Goal: Information Seeking & Learning: Check status

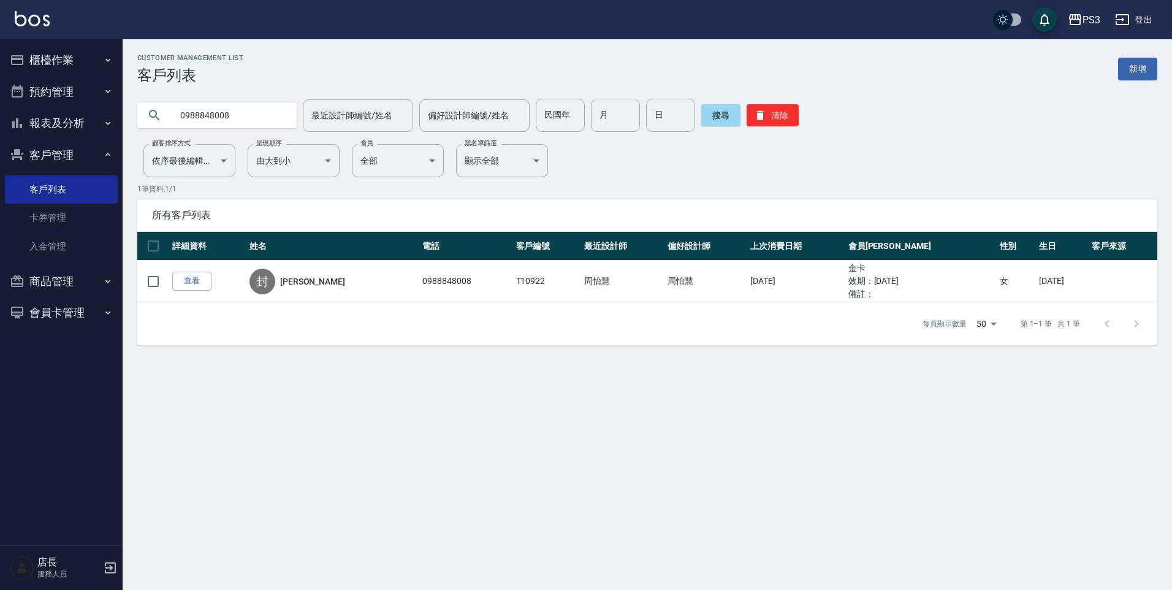
drag, startPoint x: 232, startPoint y: 116, endPoint x: 177, endPoint y: 122, distance: 55.5
click at [177, 122] on input "0988848008" at bounding box center [229, 115] width 115 height 33
click at [45, 120] on button "報表及分析" at bounding box center [61, 123] width 113 height 32
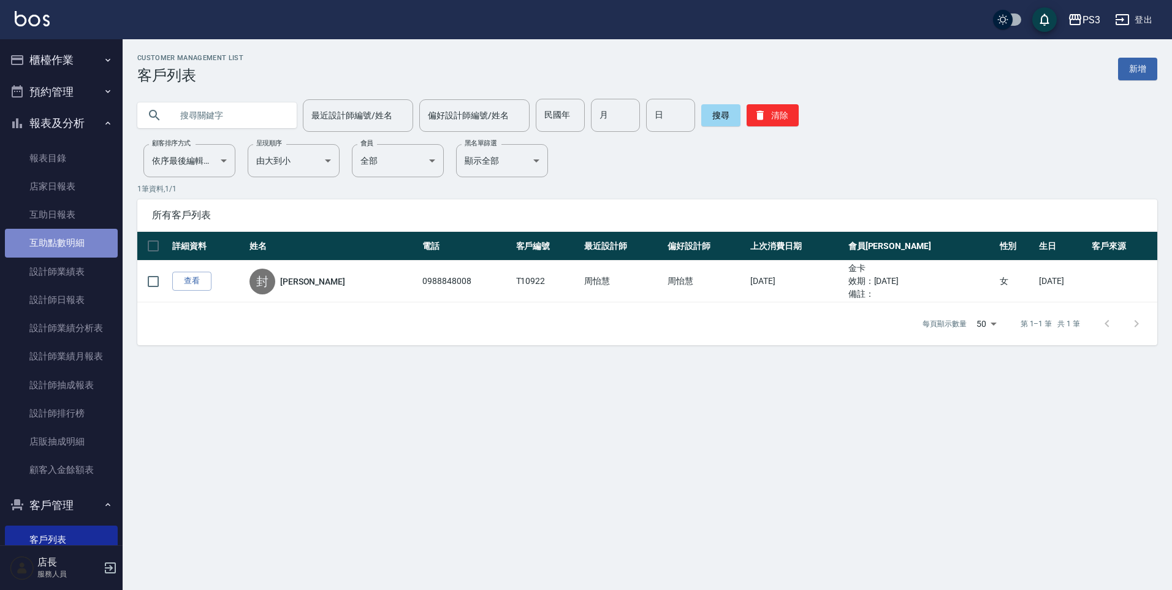
click at [74, 243] on link "互助點數明細" at bounding box center [61, 243] width 113 height 28
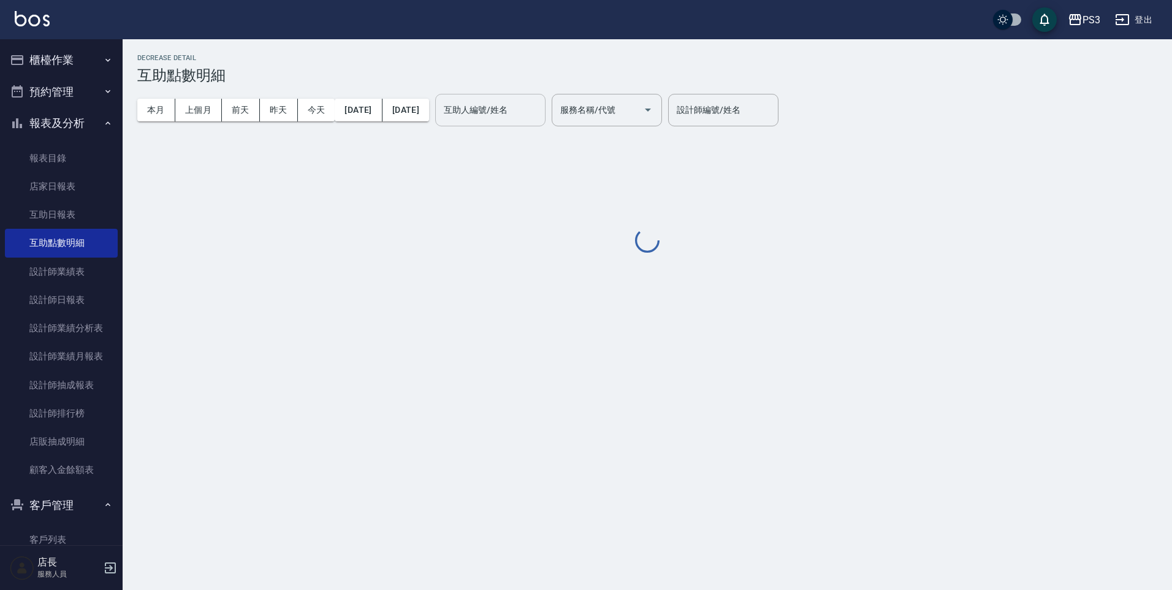
click at [518, 116] on div "互助人編號/姓名 互助人編號/姓名" at bounding box center [490, 110] width 110 height 32
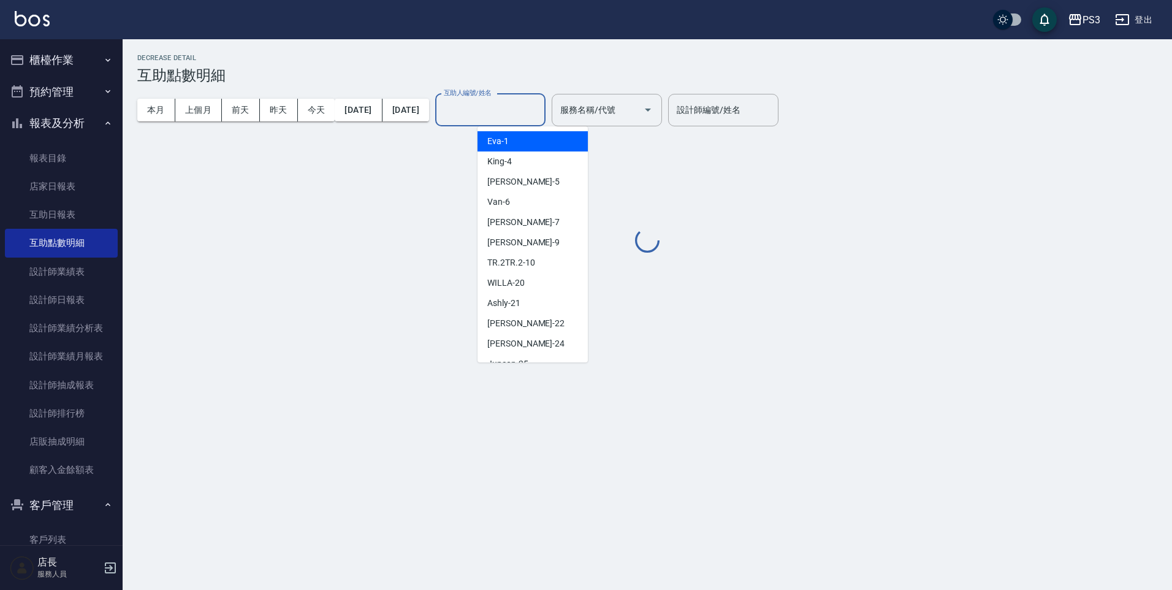
click at [498, 301] on span "Ashly -21" at bounding box center [503, 303] width 33 height 13
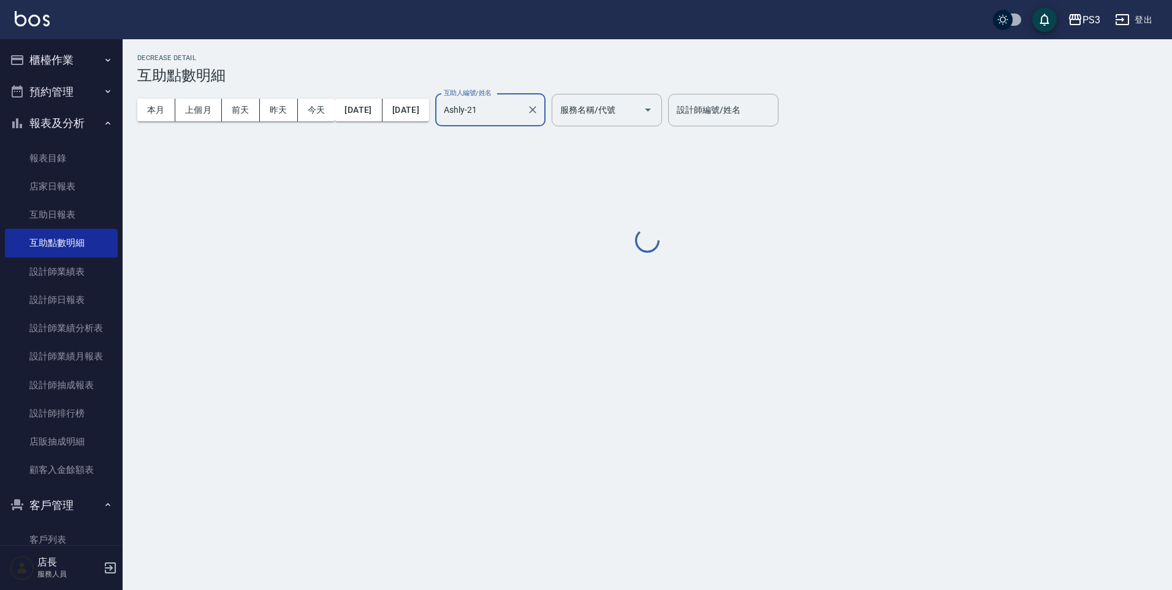
type input "Ashly-21"
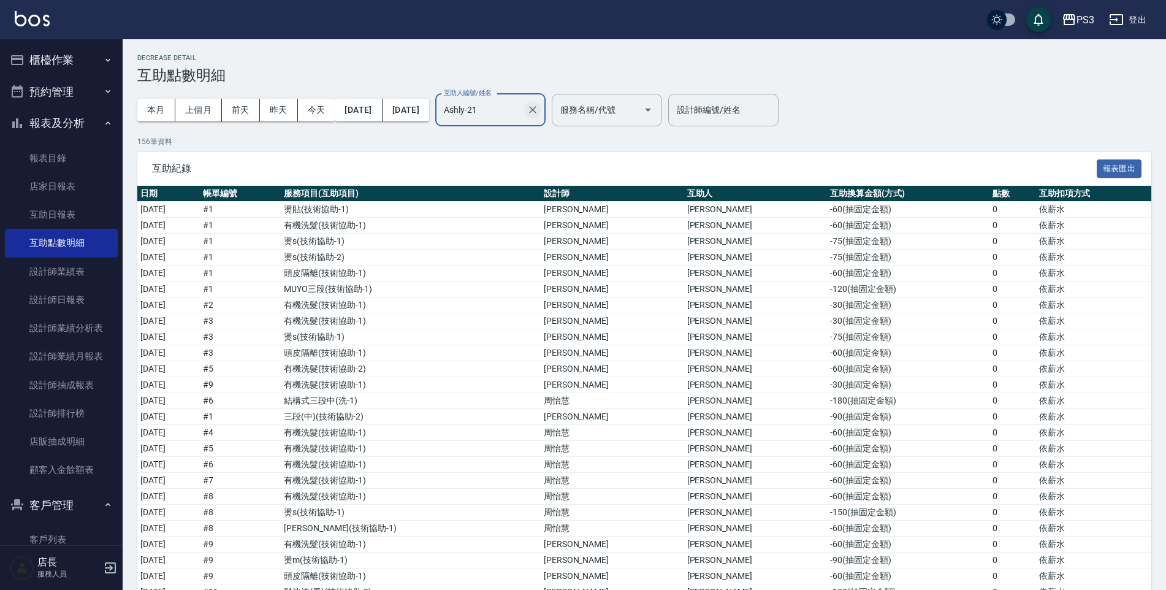
click at [539, 109] on icon "Clear" at bounding box center [533, 110] width 12 height 12
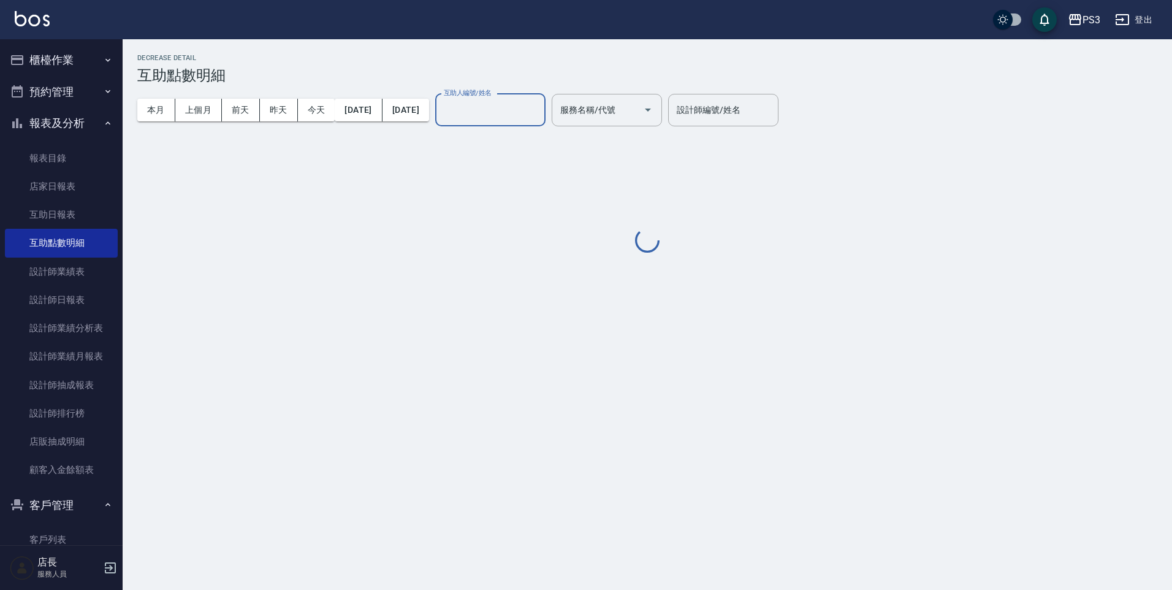
click at [540, 113] on input "互助人編號/姓名" at bounding box center [490, 109] width 99 height 21
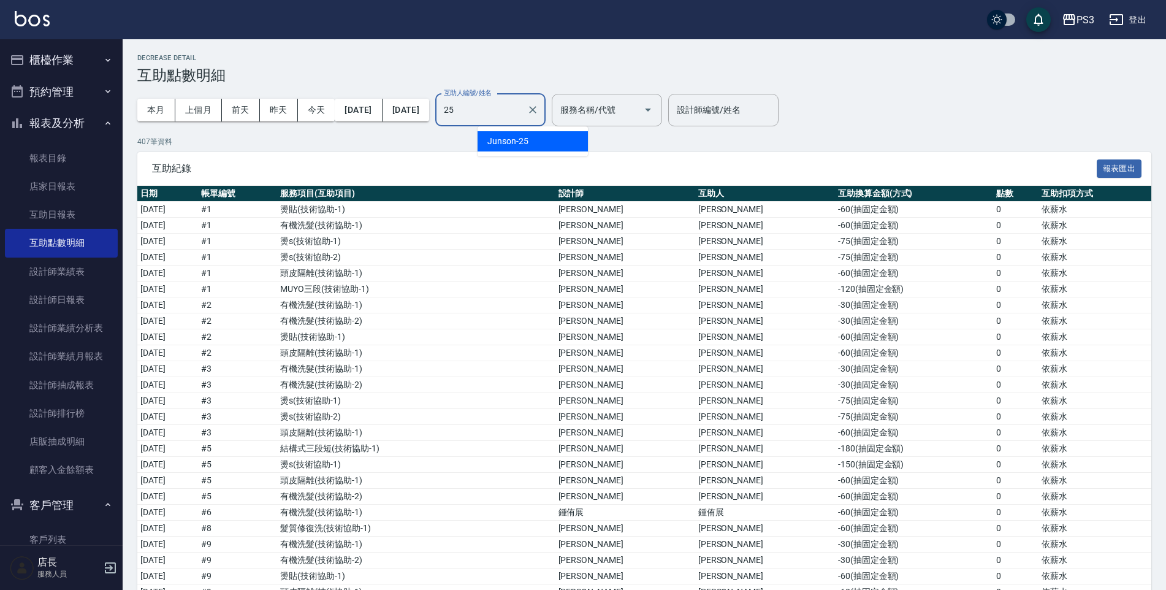
type input "Junson-25"
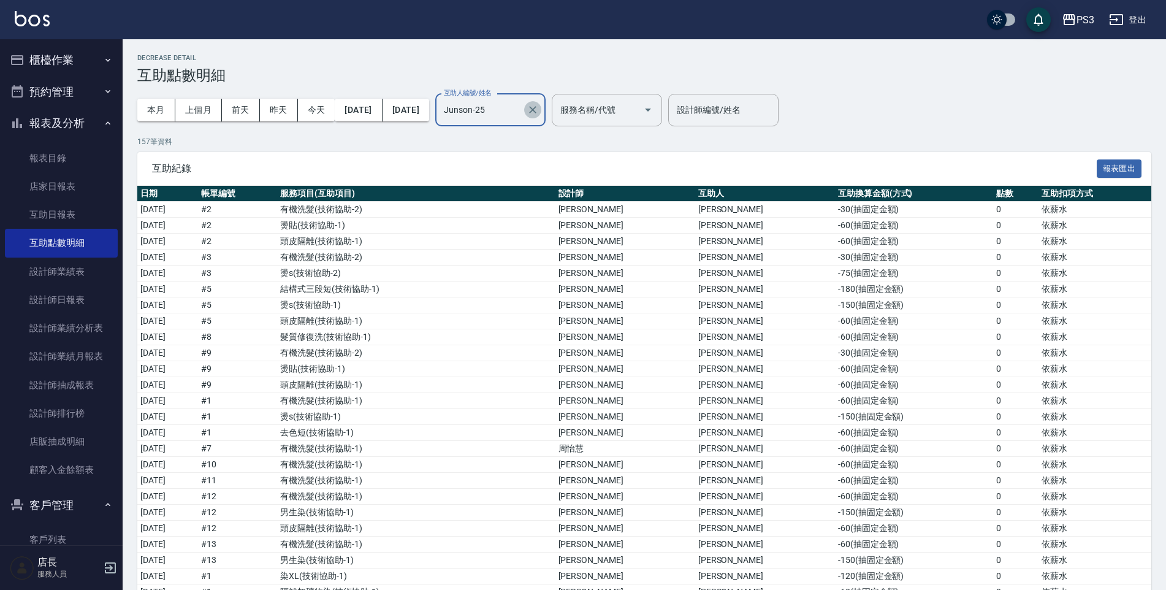
click at [541, 107] on button "Clear" at bounding box center [532, 109] width 17 height 17
